Goal: Transaction & Acquisition: Purchase product/service

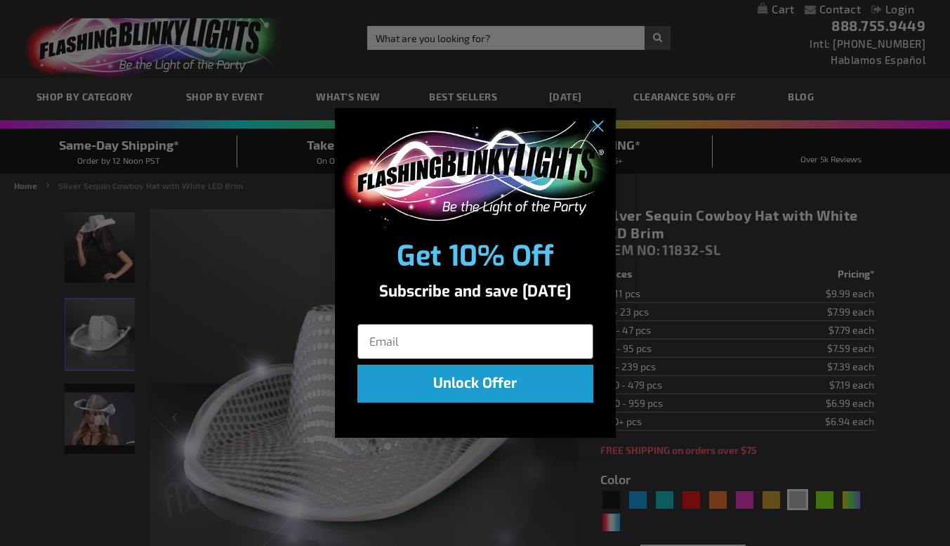
click at [94, 429] on div "Close dialog Get 10% Off Subscribe and save today Unlock Offer Submit" at bounding box center [475, 273] width 950 height 546
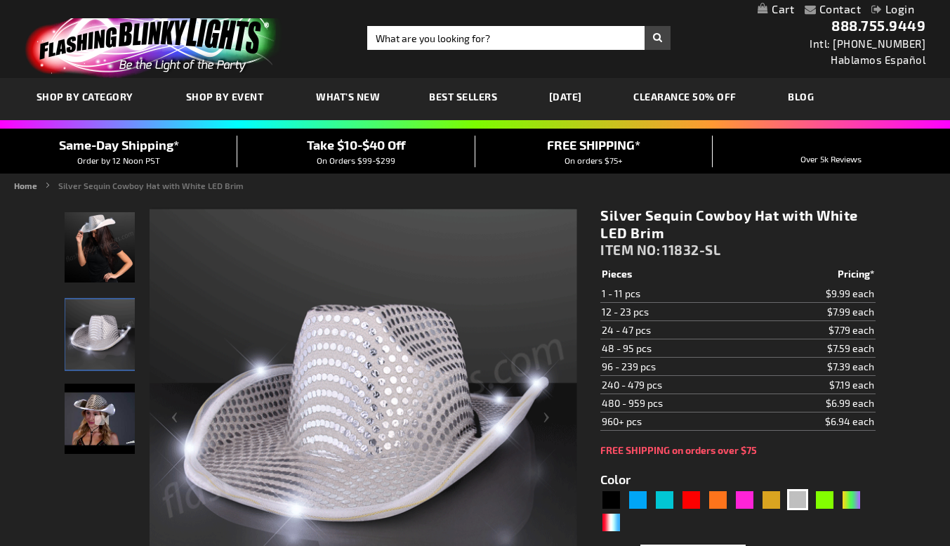
click at [94, 449] on img "Silver Sequin Cowboy Hat with White LED Brim" at bounding box center [100, 418] width 70 height 70
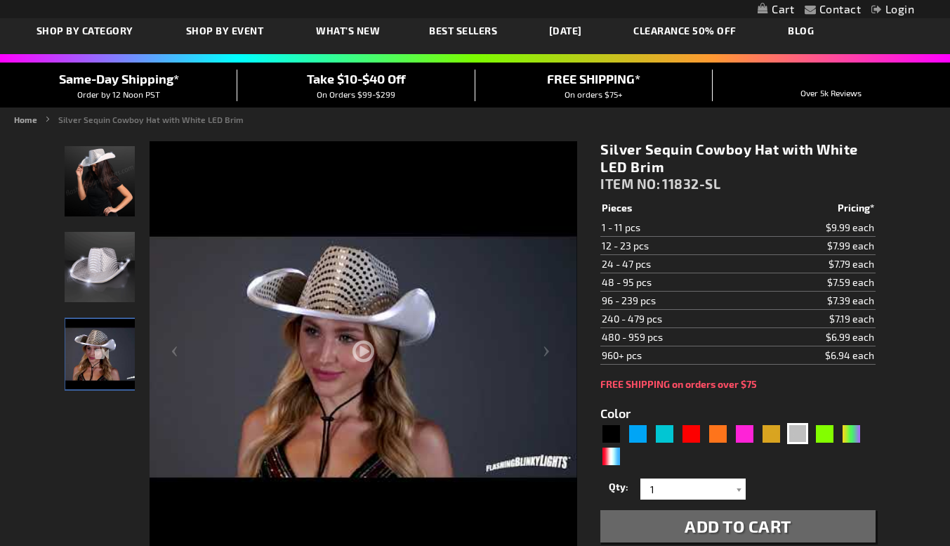
scroll to position [159, 0]
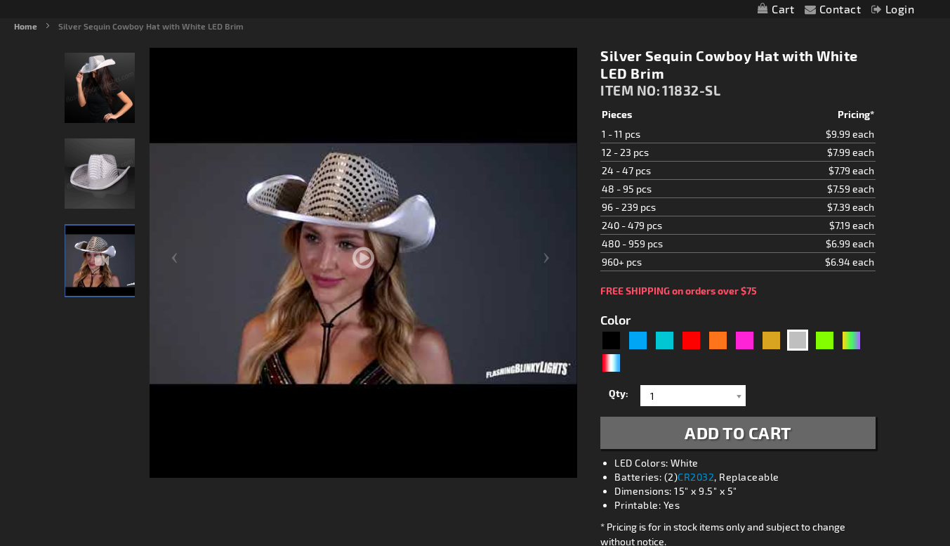
click at [369, 259] on div at bounding box center [364, 304] width 428 height 513
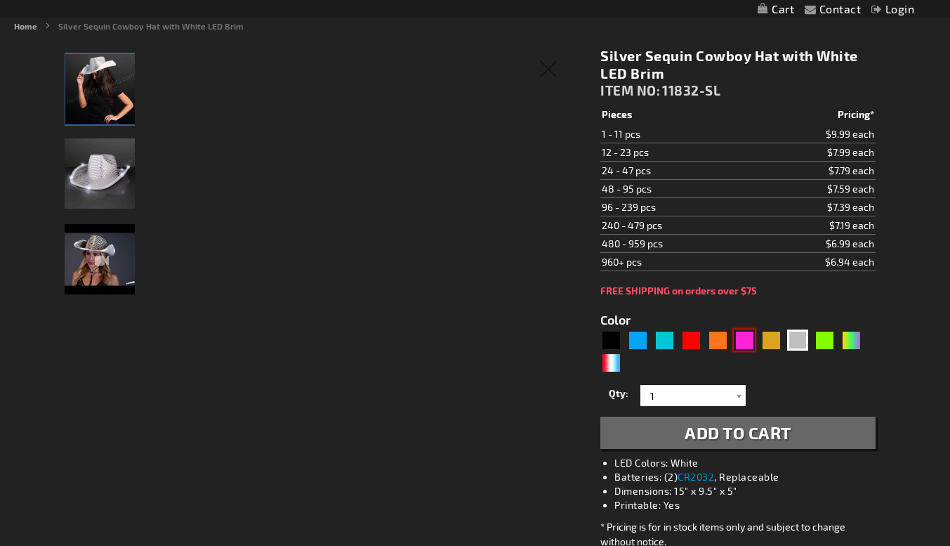
click at [744, 343] on div "Pink" at bounding box center [744, 339] width 21 height 21
type input "5639"
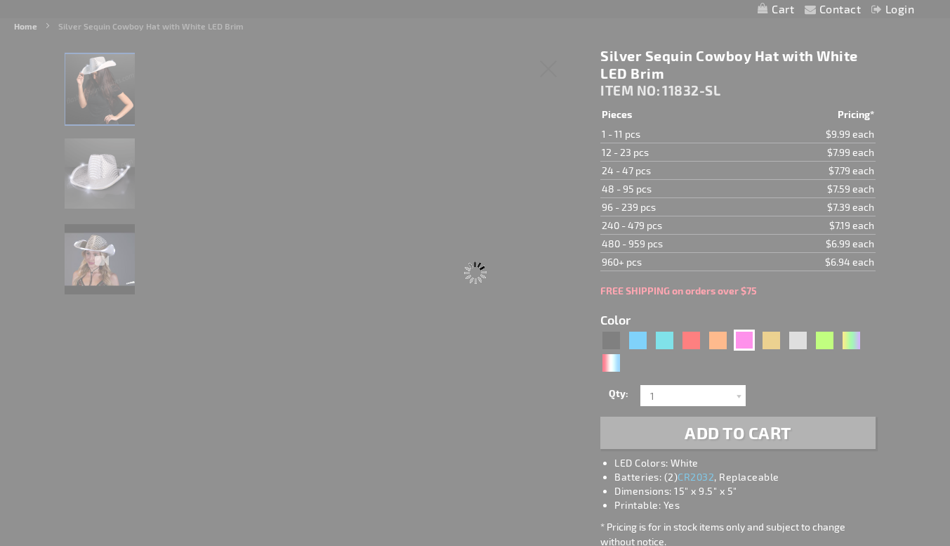
click at [491, 168] on div "Please wait..." at bounding box center [475, 273] width 950 height 546
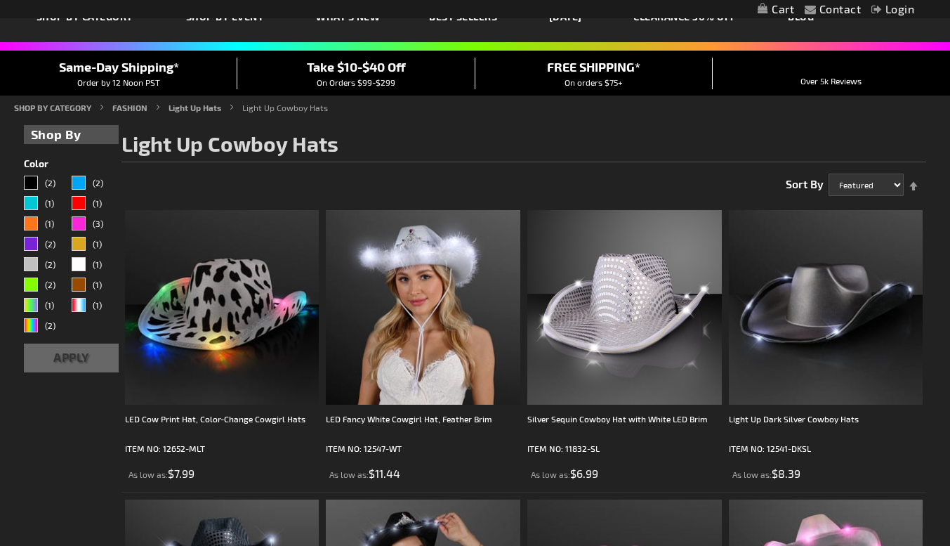
scroll to position [81, 0]
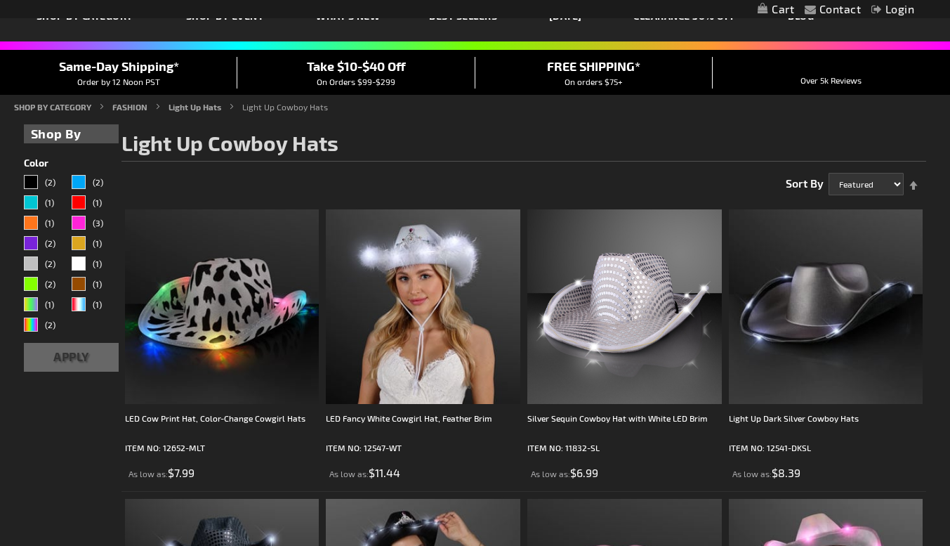
click at [617, 296] on img at bounding box center [624, 306] width 194 height 194
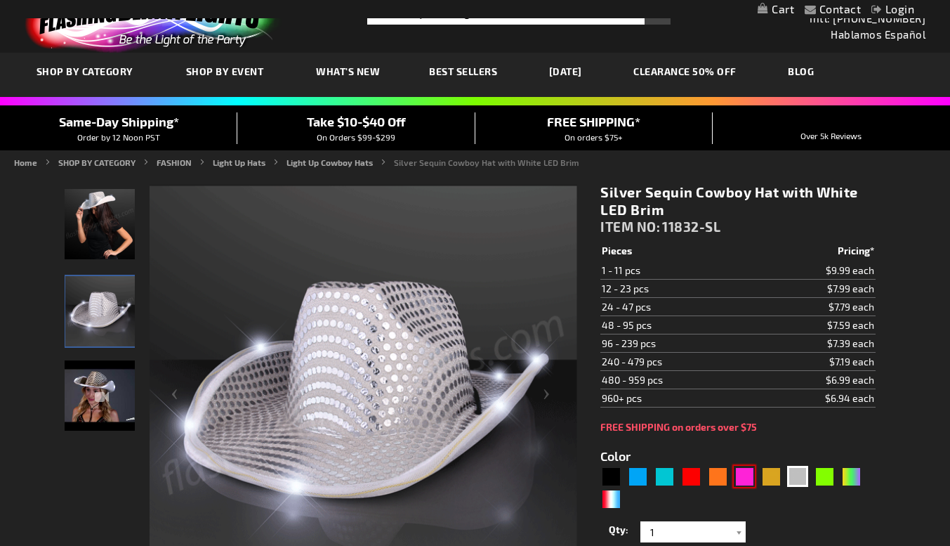
click at [748, 466] on div "Pink" at bounding box center [744, 476] width 21 height 21
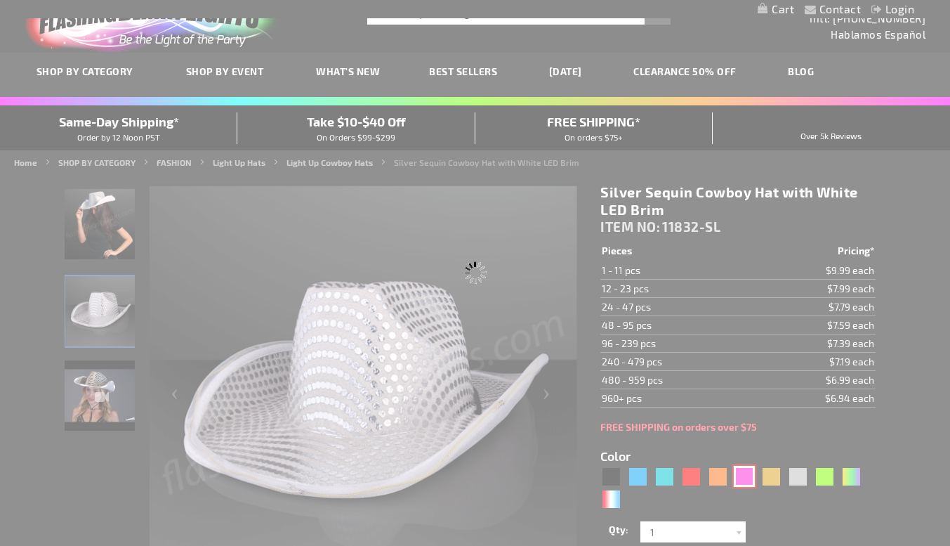
scroll to position [70, 0]
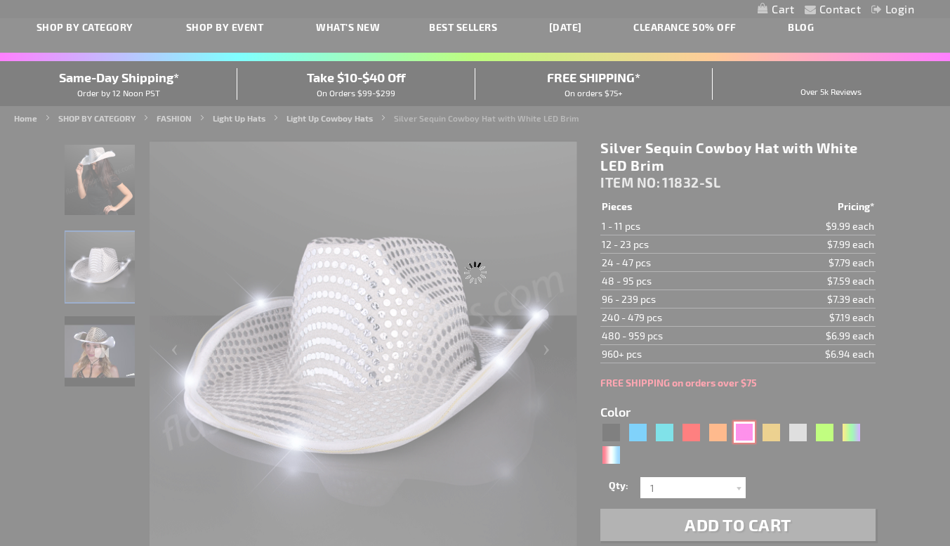
type input "5639"
select select
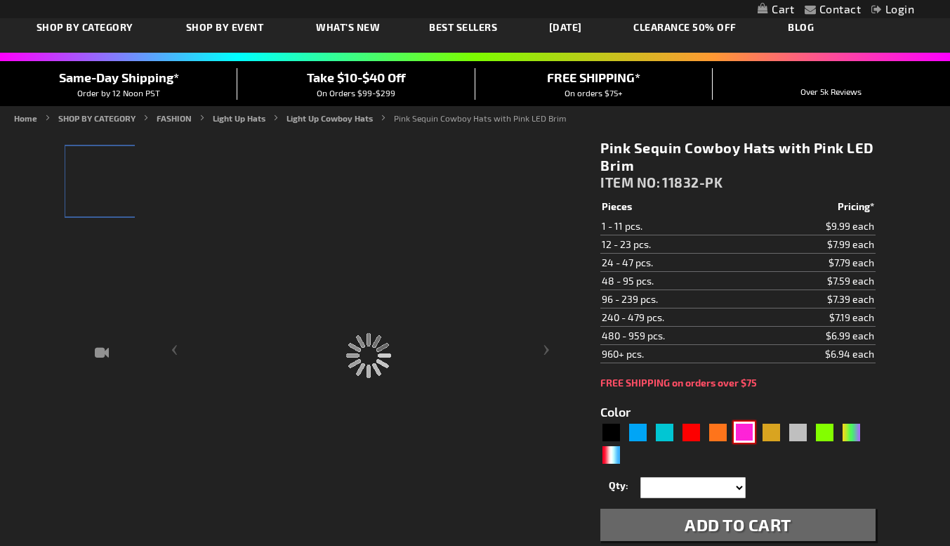
type input "11832-PK"
type input "Customize - Pink Sequin Cowboy Hats with Pink LED Brim - ITEM NO: 11832-PK"
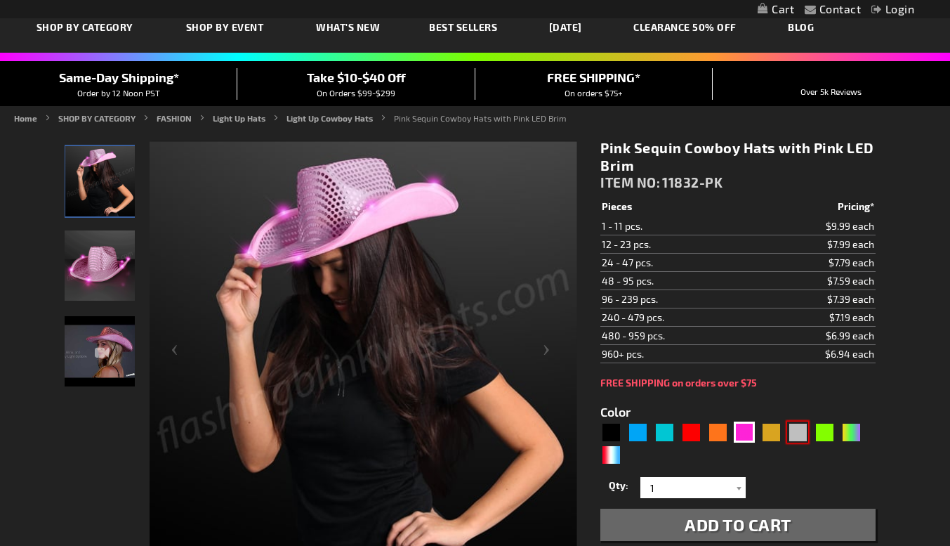
click at [801, 442] on div "Silver" at bounding box center [797, 431] width 21 height 21
type input "5644"
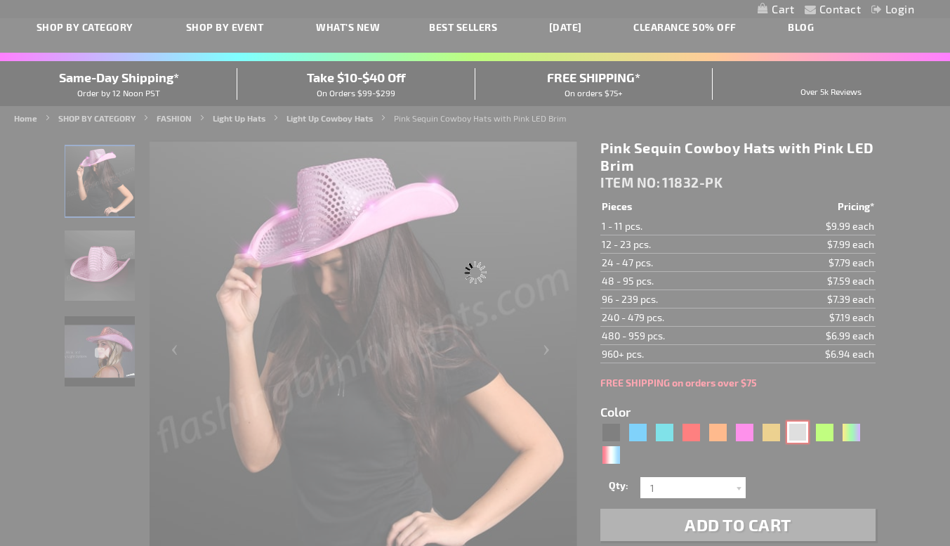
type input "11832-SL"
type input "Customize - Silver Sequin Cowboy Hat with White LED Brim - ITEM NO: 11832-SL"
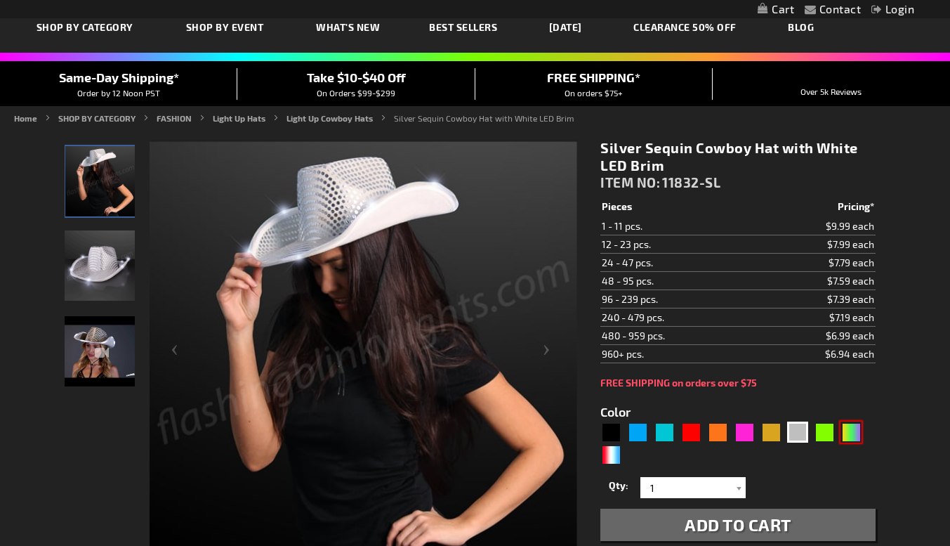
click at [859, 442] on div "PGG" at bounding box center [850, 431] width 21 height 21
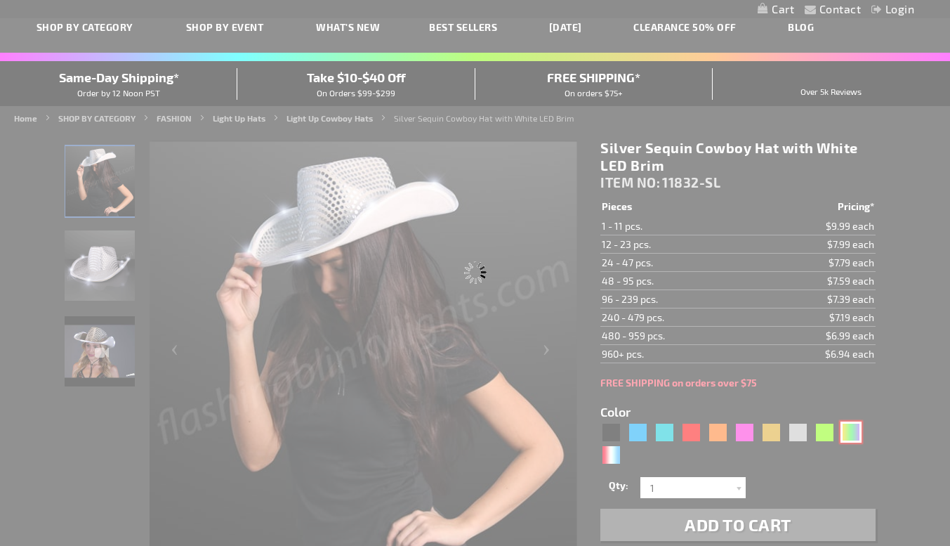
type input "5638"
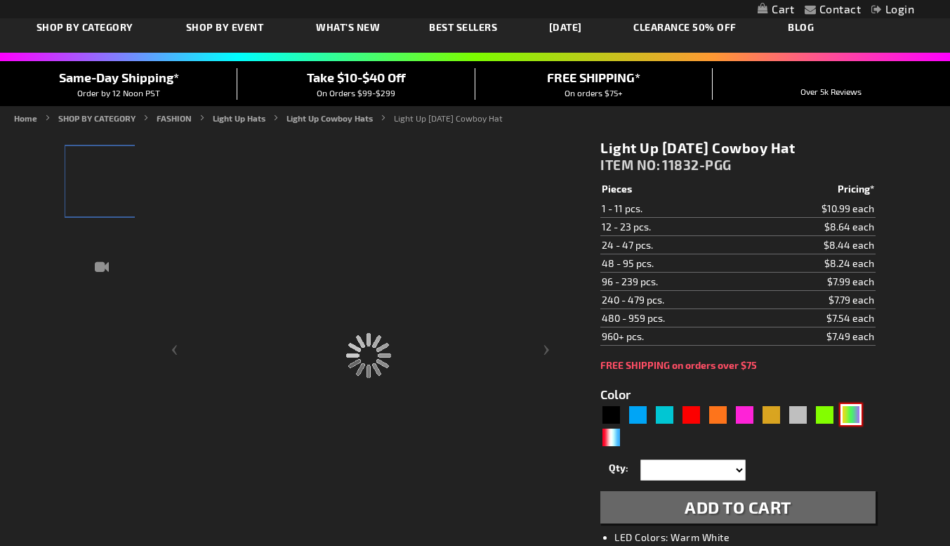
type input "11832-PGG"
type input "Customize - Light Up Mardi Gras Cowboy Hat - ITEM NO: 11832-PGG"
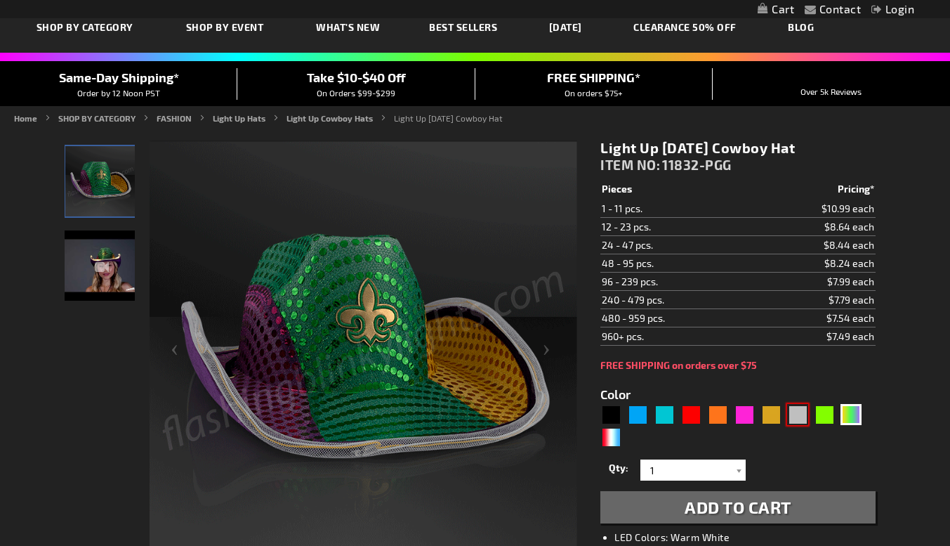
click at [800, 425] on div "Silver" at bounding box center [797, 414] width 21 height 21
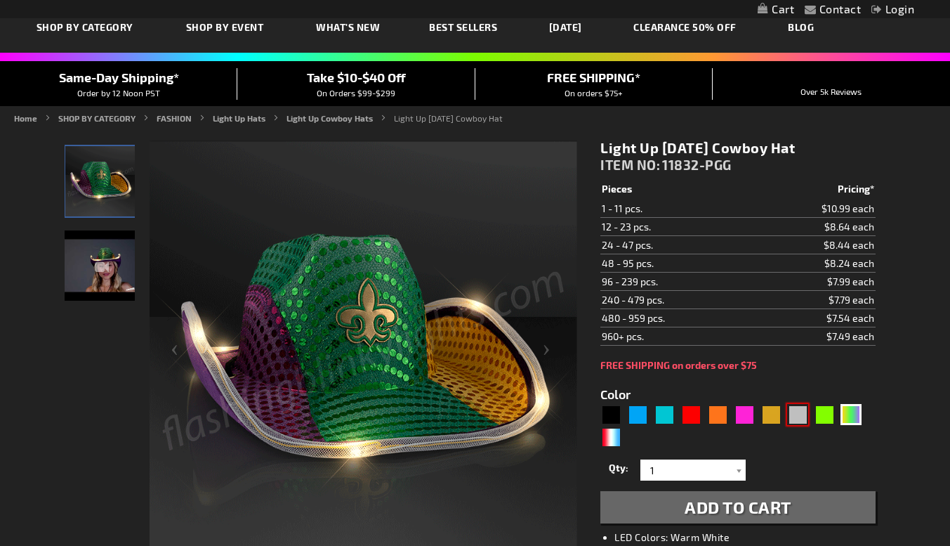
type input "5644"
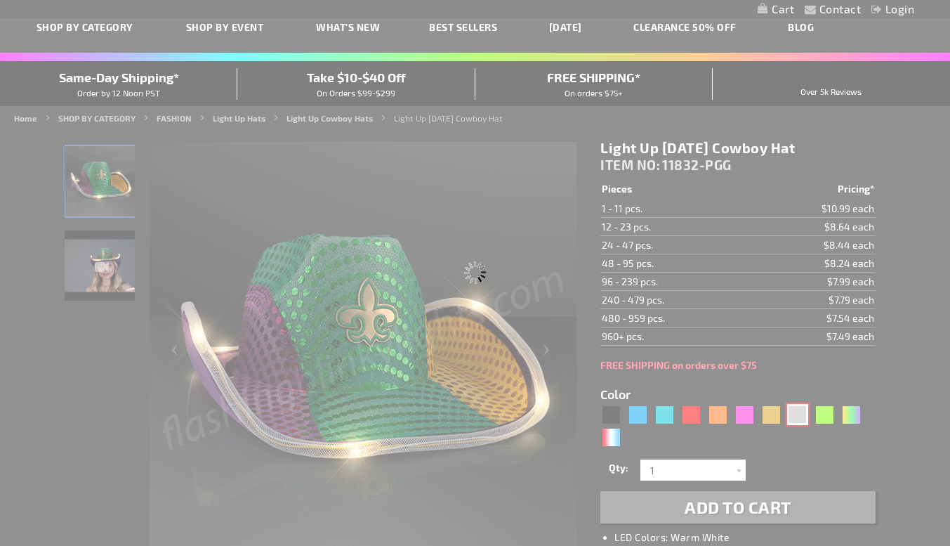
type input "11832-SL"
type input "Customize - Silver Sequin Cowboy Hat with White LED Brim - ITEM NO: 11832-SL"
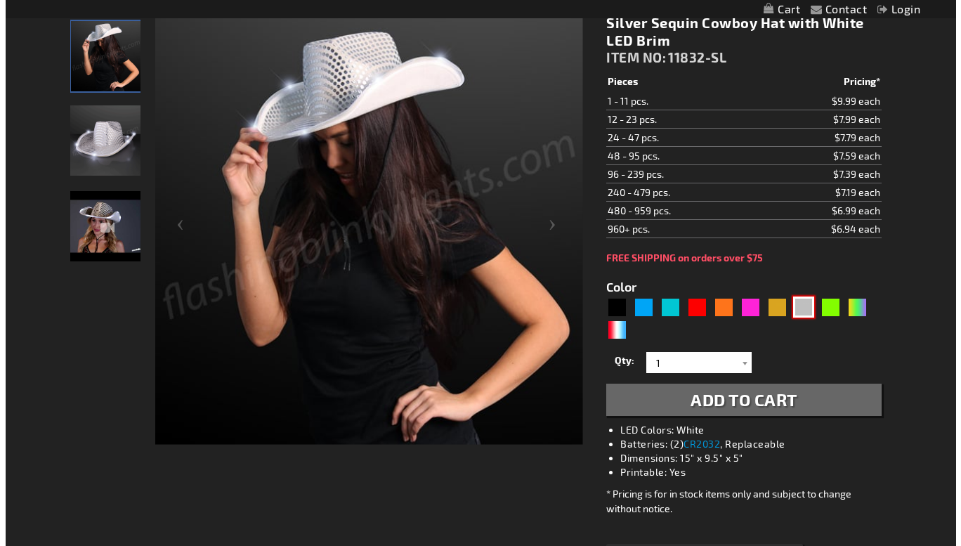
scroll to position [192, 0]
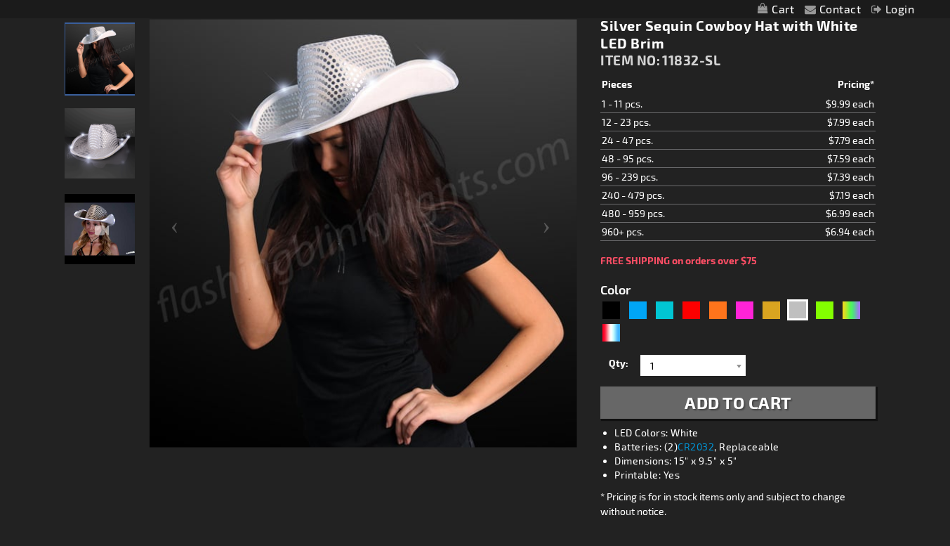
click at [813, 418] on button "Add to Cart" at bounding box center [737, 402] width 275 height 32
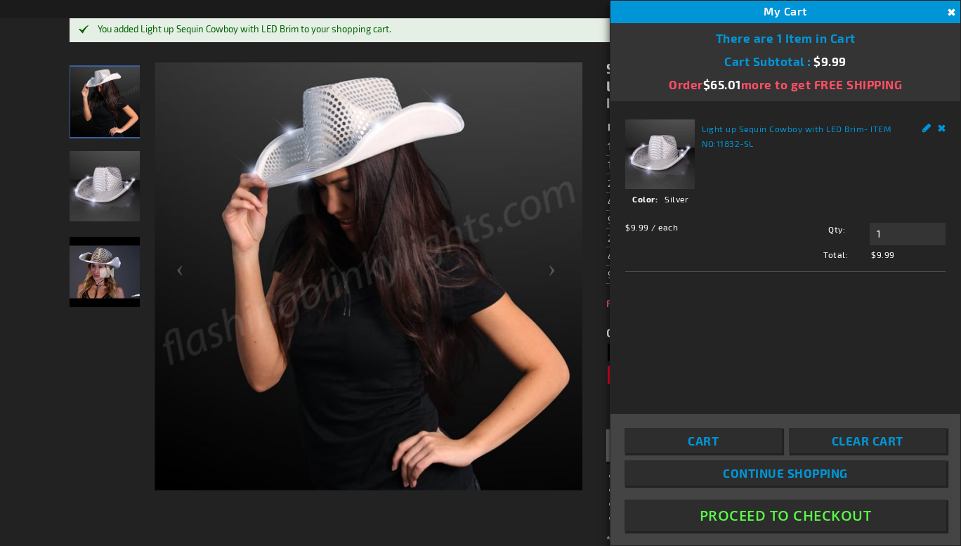
click at [730, 442] on link "Cart" at bounding box center [702, 440] width 157 height 25
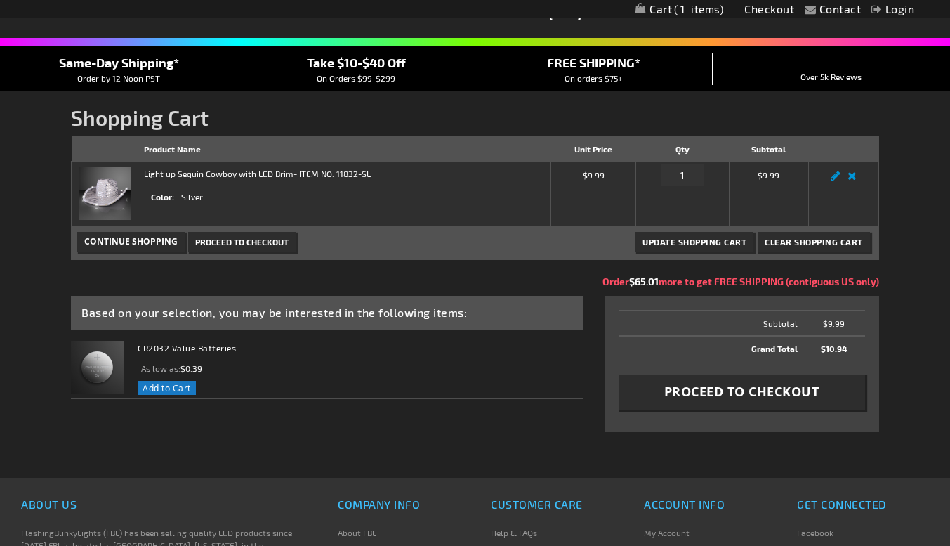
scroll to position [86, 0]
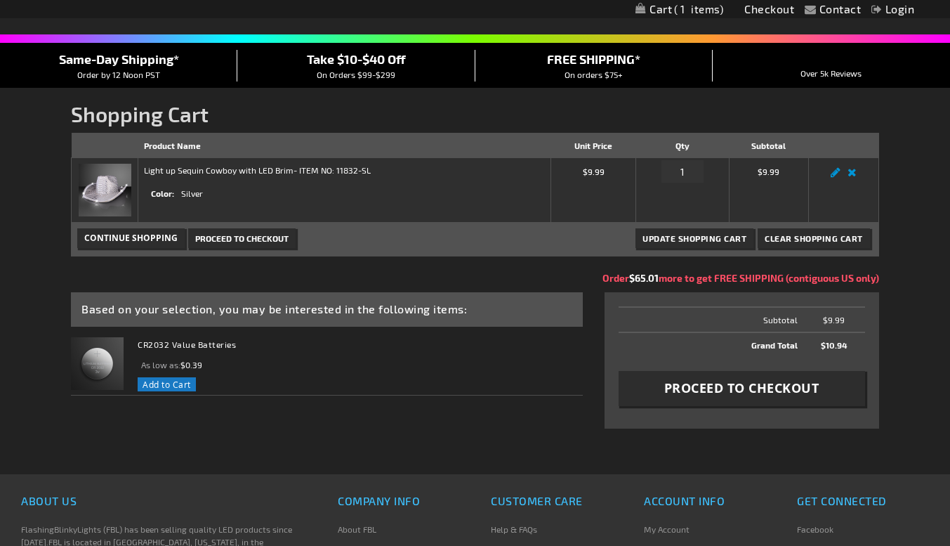
click at [306, 195] on div "Light up Sequin Cowboy with LED Brim - ITEM NO: 11832-SL Color Silver" at bounding box center [258, 187] width 229 height 46
click at [313, 189] on div "Light up Sequin Cowboy with LED Brim - ITEM NO: 11832-SL Color Silver" at bounding box center [258, 187] width 229 height 46
click at [113, 193] on img at bounding box center [105, 190] width 53 height 53
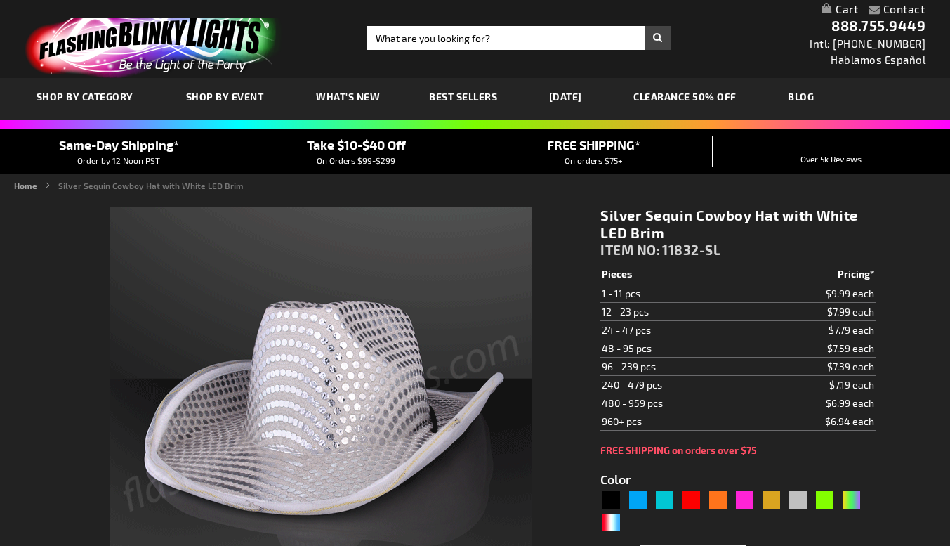
scroll to position [276, 0]
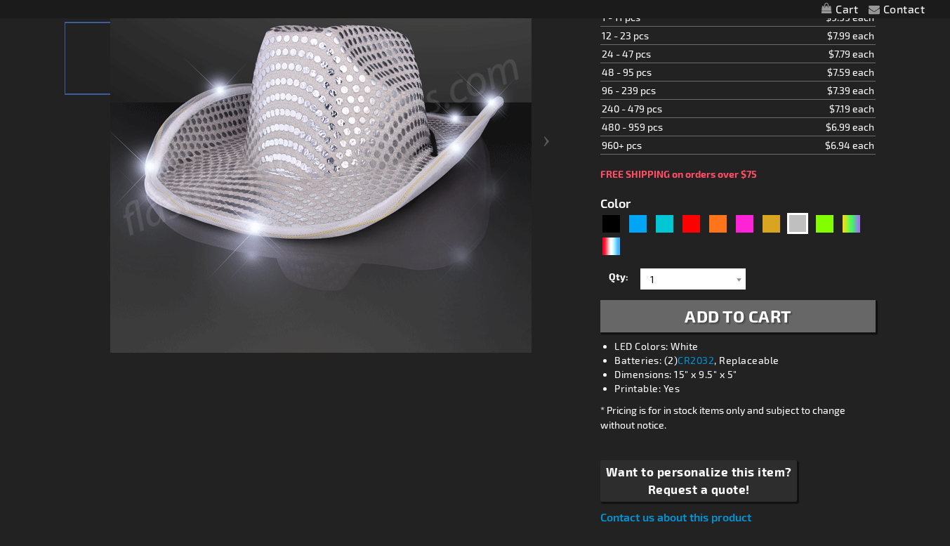
type input "5644"
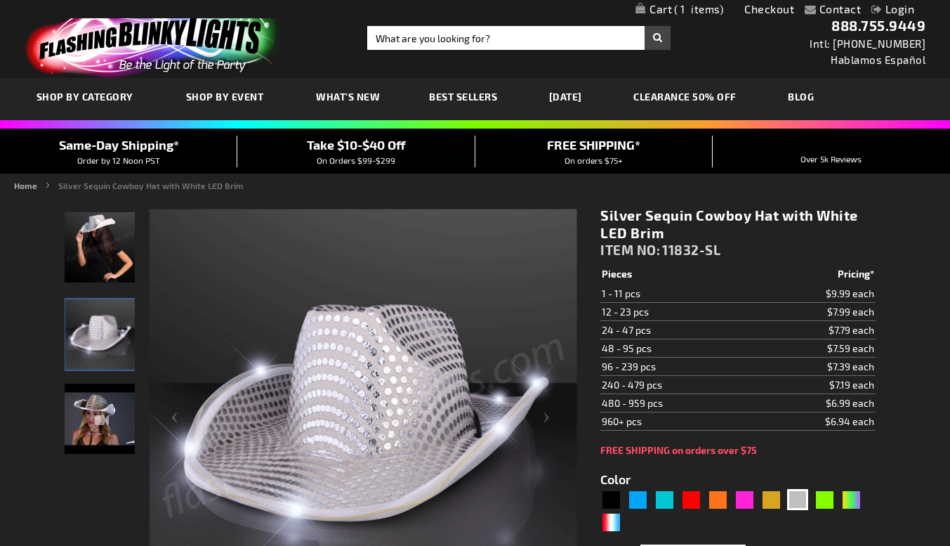
scroll to position [0, 0]
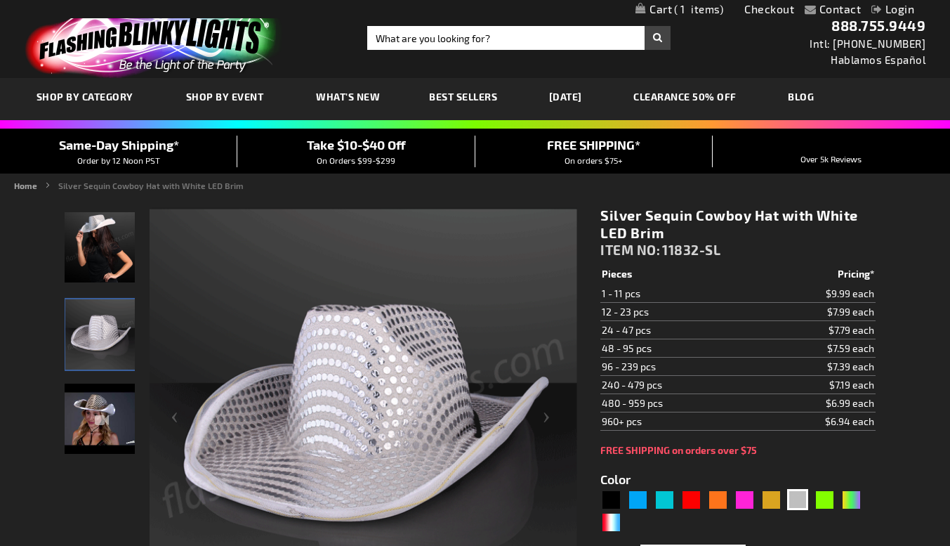
click at [772, 14] on link "Checkout" at bounding box center [769, 8] width 50 height 13
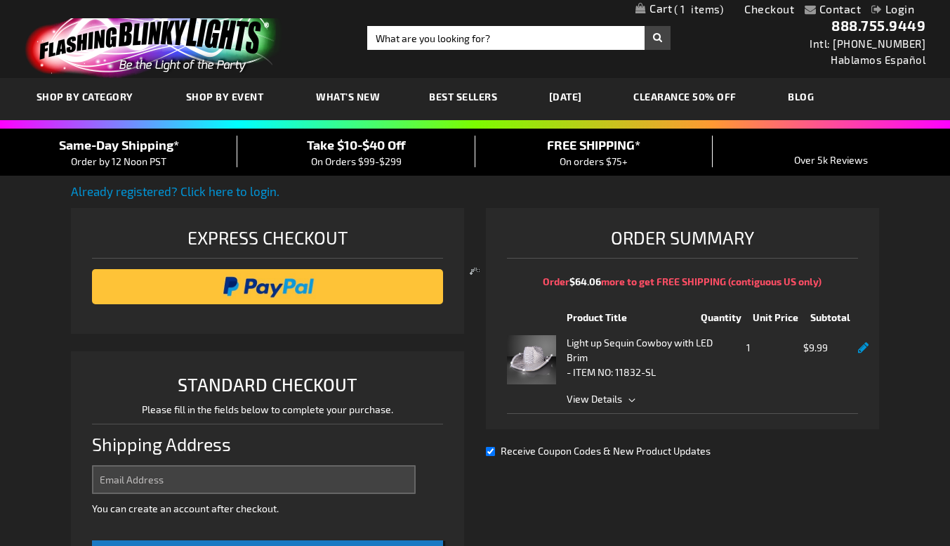
select select "US"
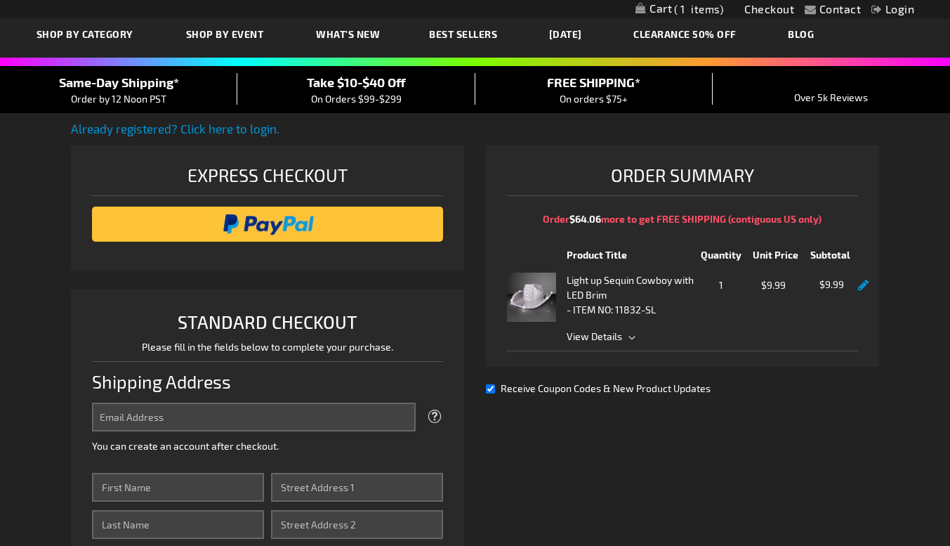
scroll to position [32, 0]
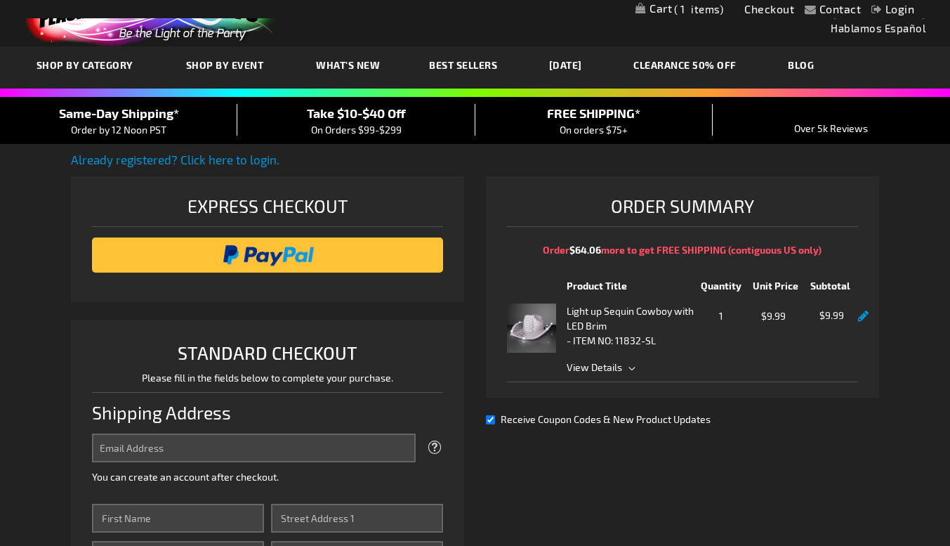
click at [537, 338] on img at bounding box center [531, 327] width 49 height 49
click at [534, 346] on img at bounding box center [531, 327] width 49 height 49
click at [619, 373] on span "View Details" at bounding box center [594, 367] width 55 height 12
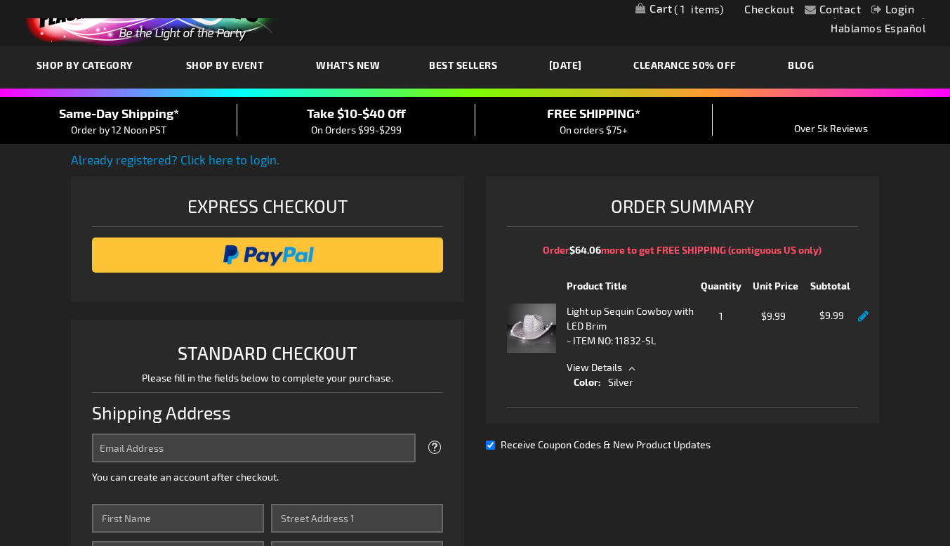
click at [545, 333] on img at bounding box center [531, 327] width 49 height 49
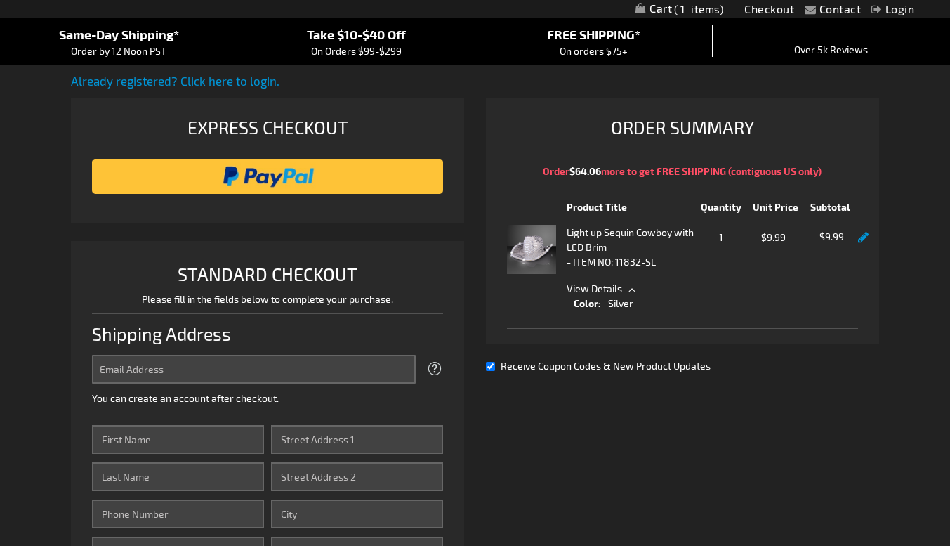
scroll to position [0, 0]
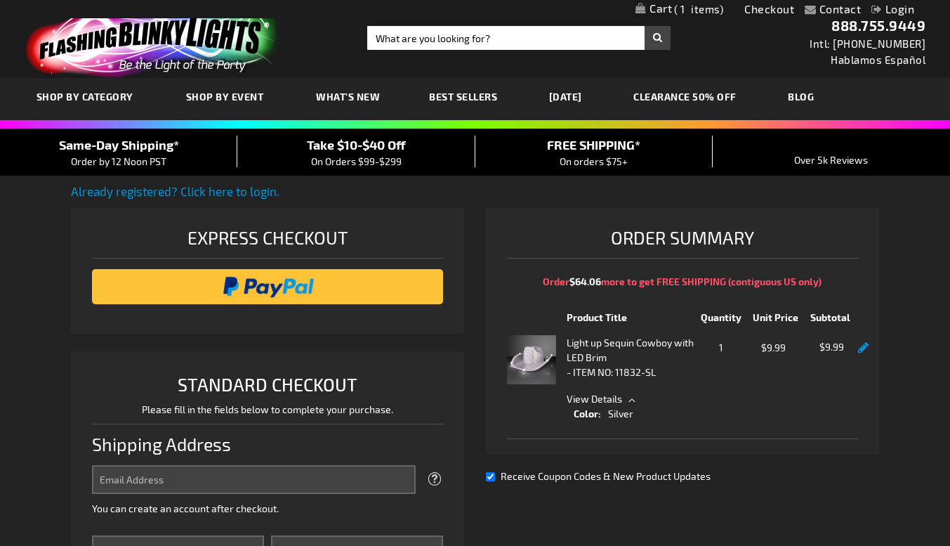
click at [529, 373] on img at bounding box center [531, 359] width 49 height 49
click at [624, 360] on strong "Light up Sequin Cowboy with LED Brim" at bounding box center [632, 349] width 130 height 29
click at [594, 364] on strong "Light up Sequin Cowboy with LED Brim" at bounding box center [632, 349] width 130 height 29
click at [600, 364] on strong "Light up Sequin Cowboy with LED Brim" at bounding box center [632, 349] width 130 height 29
click at [582, 376] on div "Light up Sequin Cowboy with LED Brim - ITEM NO: 11832-SL" at bounding box center [632, 359] width 130 height 49
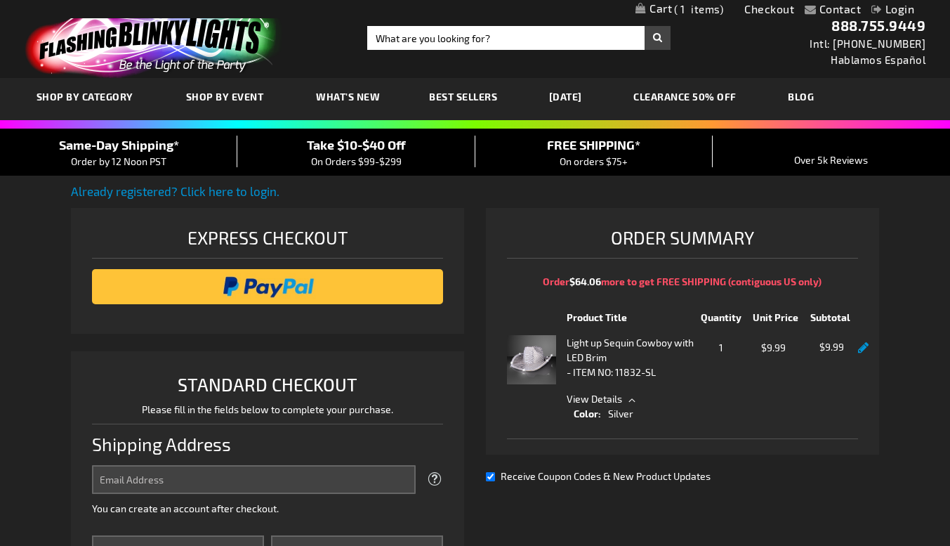
click at [541, 372] on img at bounding box center [531, 359] width 49 height 49
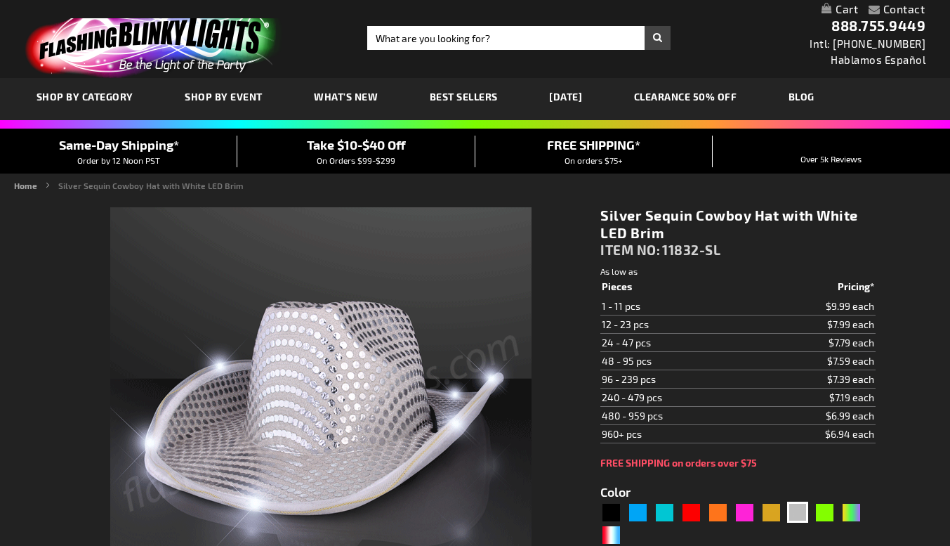
type input "5644"
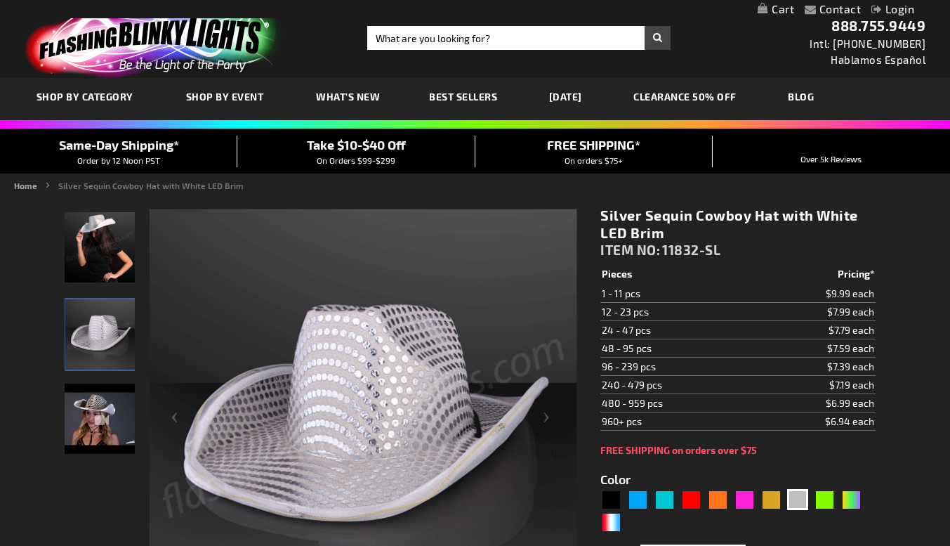
scroll to position [86, 0]
